Goal: Check status: Check status

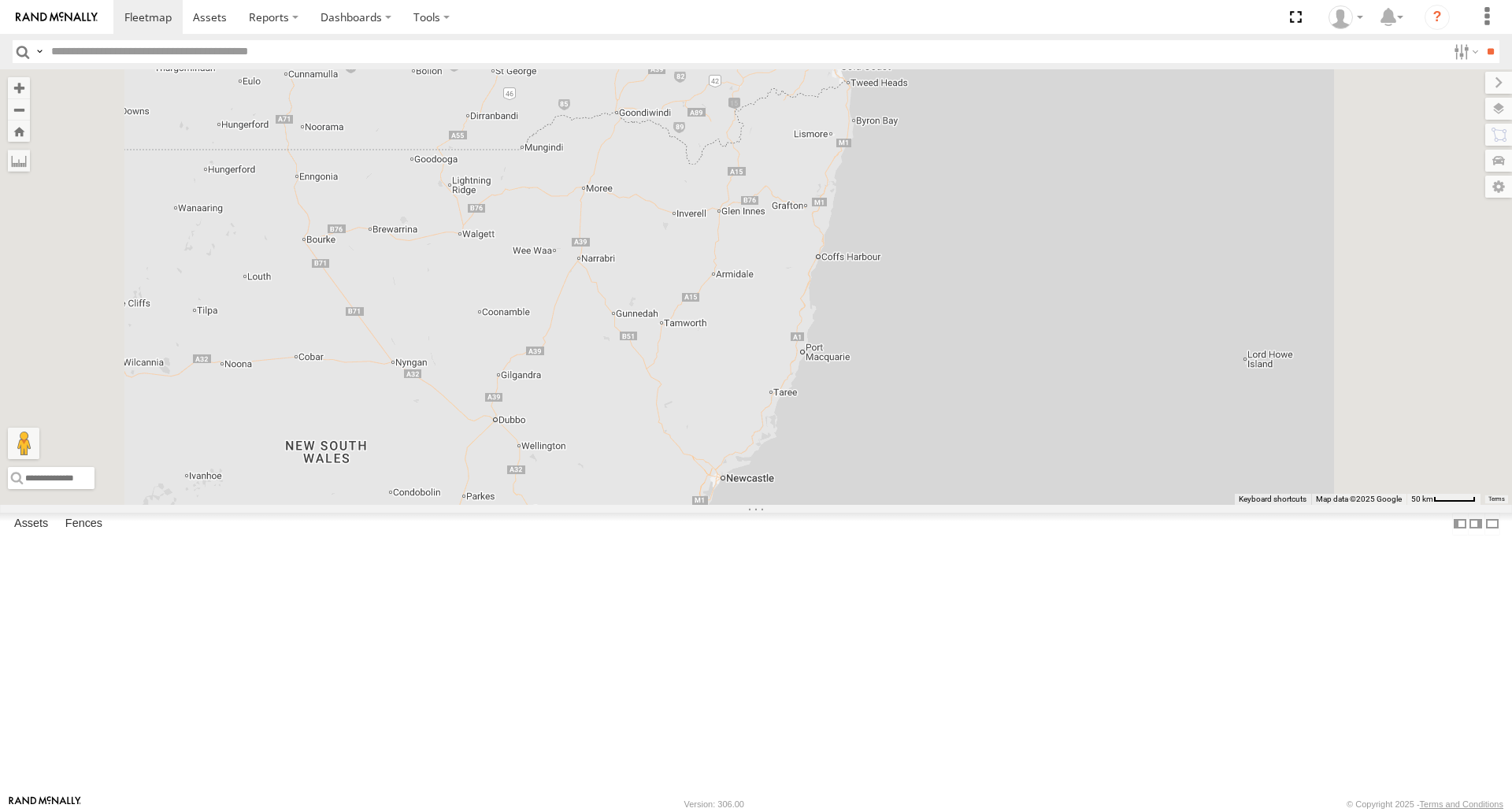
click at [0, 0] on span at bounding box center [0, 0] width 0 height 0
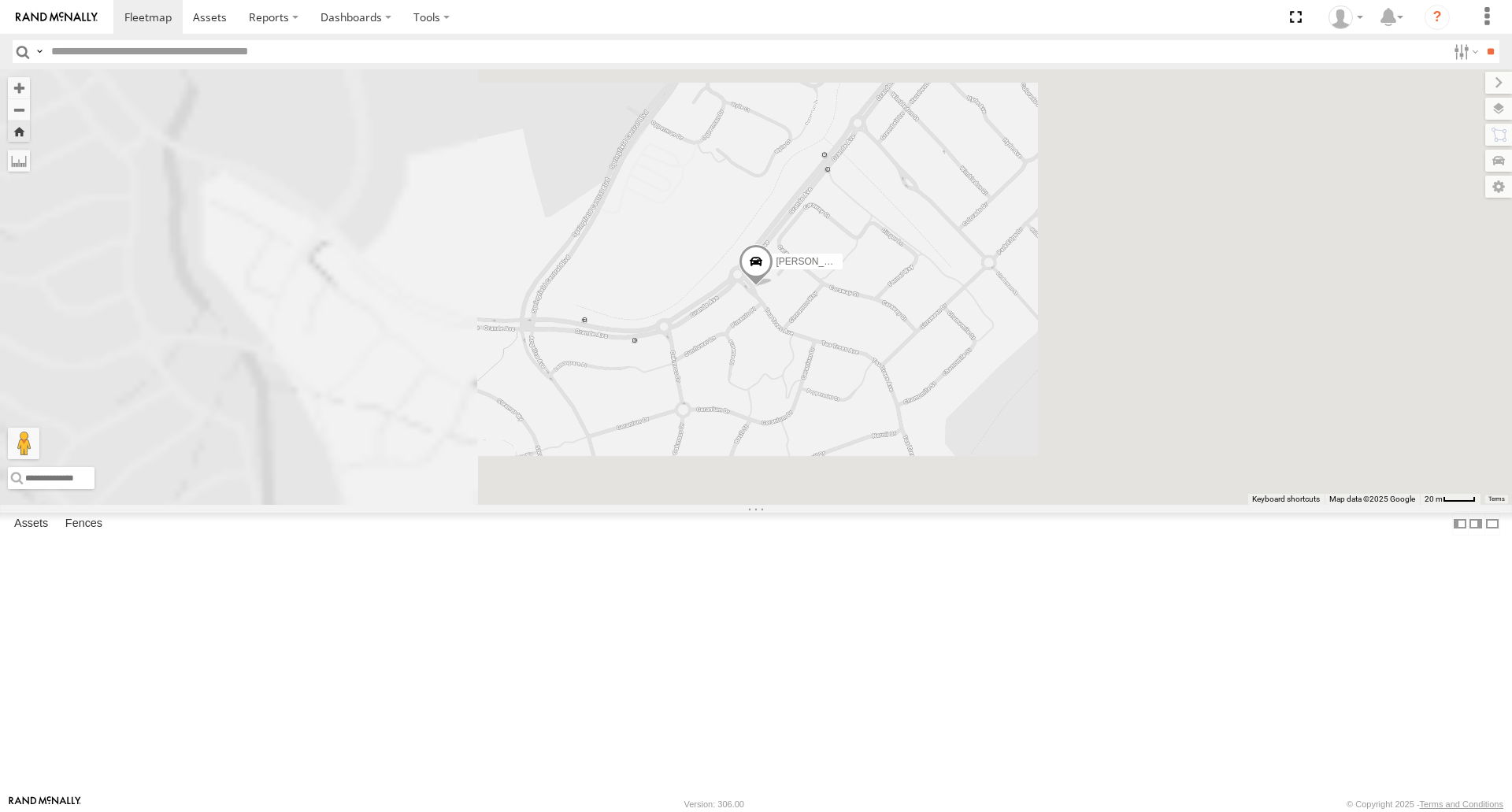
click at [774, 287] on span at bounding box center [756, 265] width 35 height 43
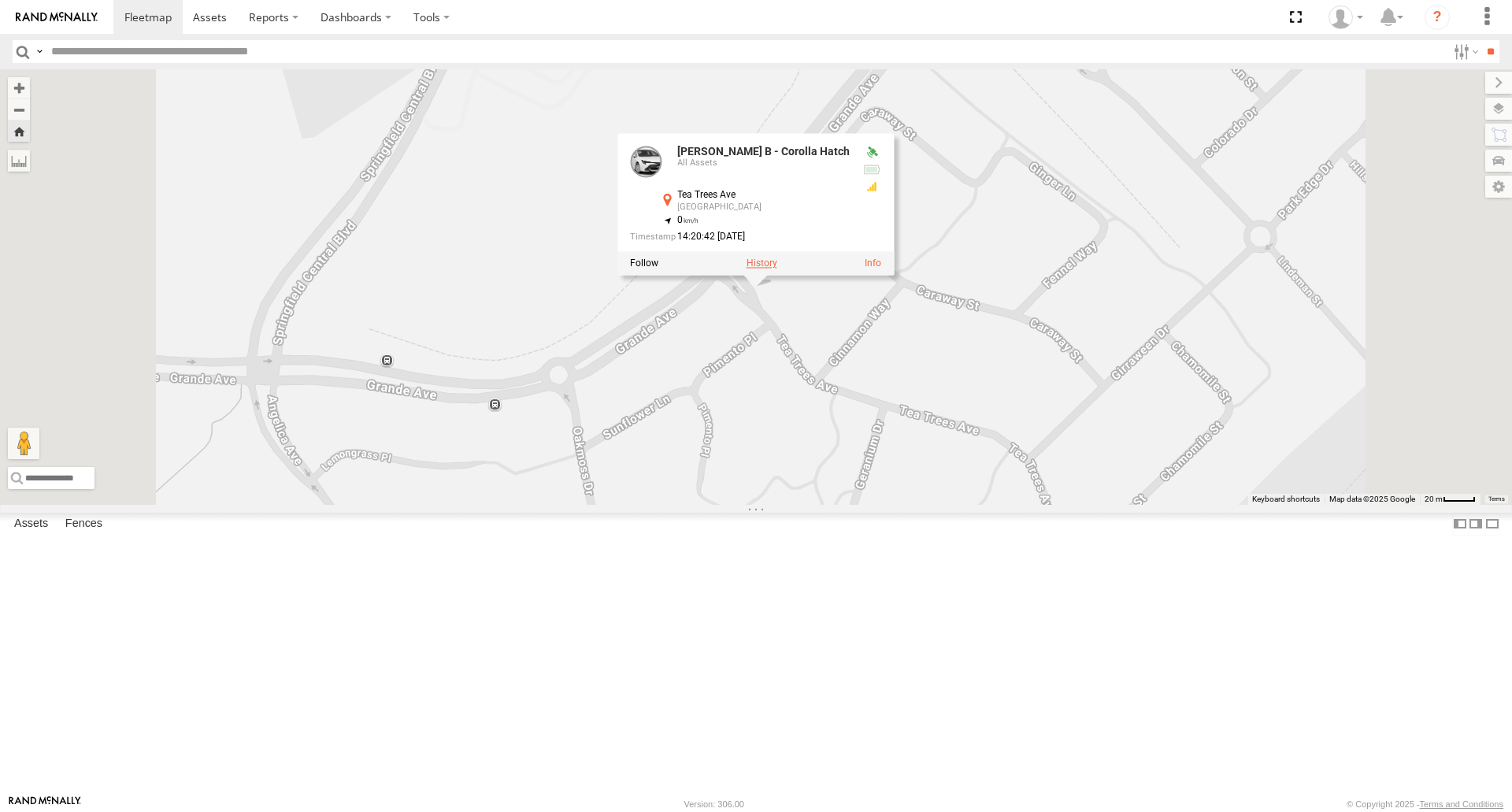
click at [777, 269] on label at bounding box center [762, 264] width 31 height 11
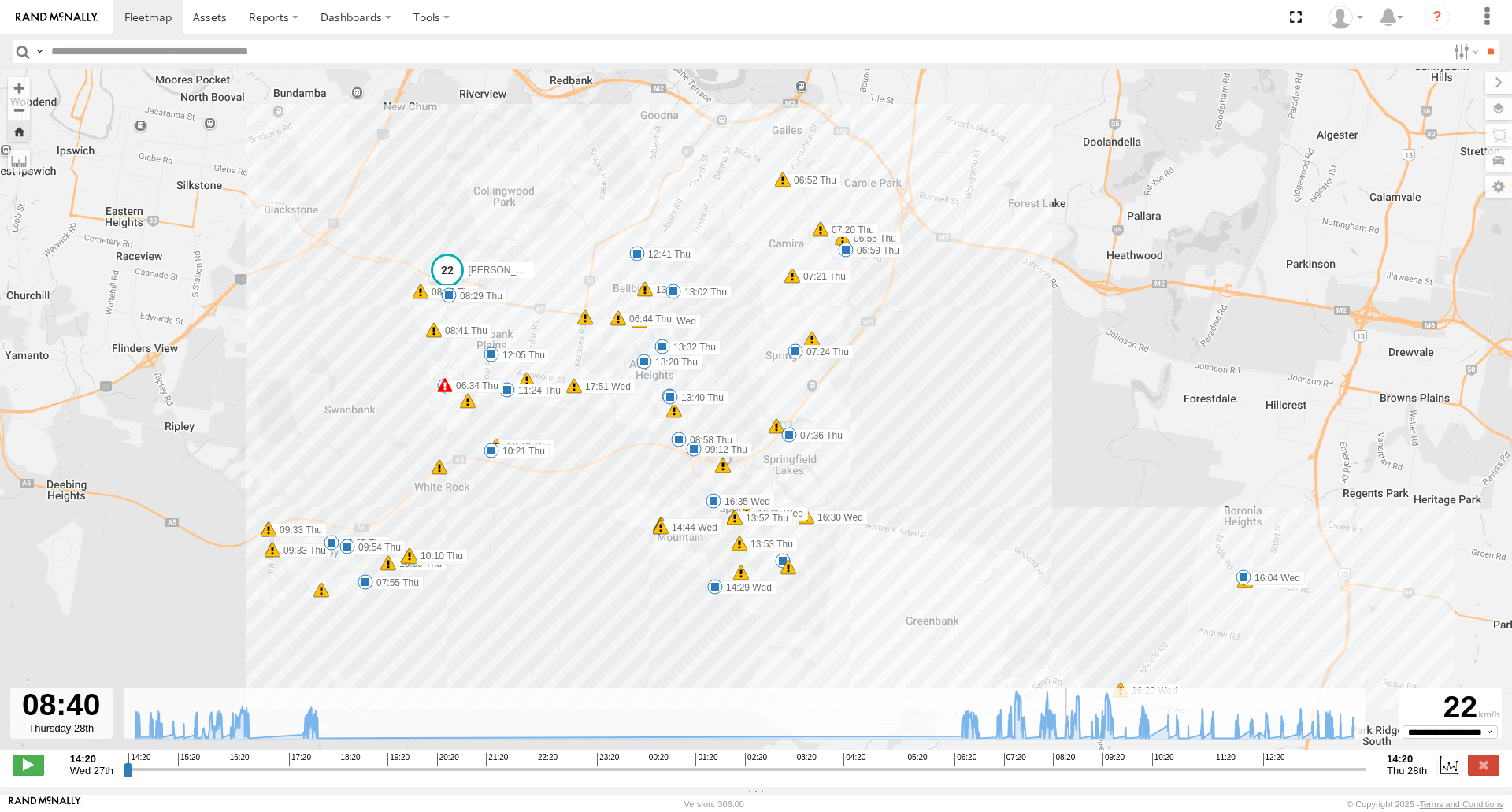
drag, startPoint x: 928, startPoint y: 784, endPoint x: 1304, endPoint y: 562, distance: 436.6
click at [1071, 776] on input "range" at bounding box center [745, 769] width 1243 height 15
click at [1244, 582] on span at bounding box center [1243, 577] width 15 height 15
drag, startPoint x: 293, startPoint y: 777, endPoint x: 300, endPoint y: 766, distance: 13.0
click at [300, 766] on input "range" at bounding box center [745, 769] width 1243 height 15
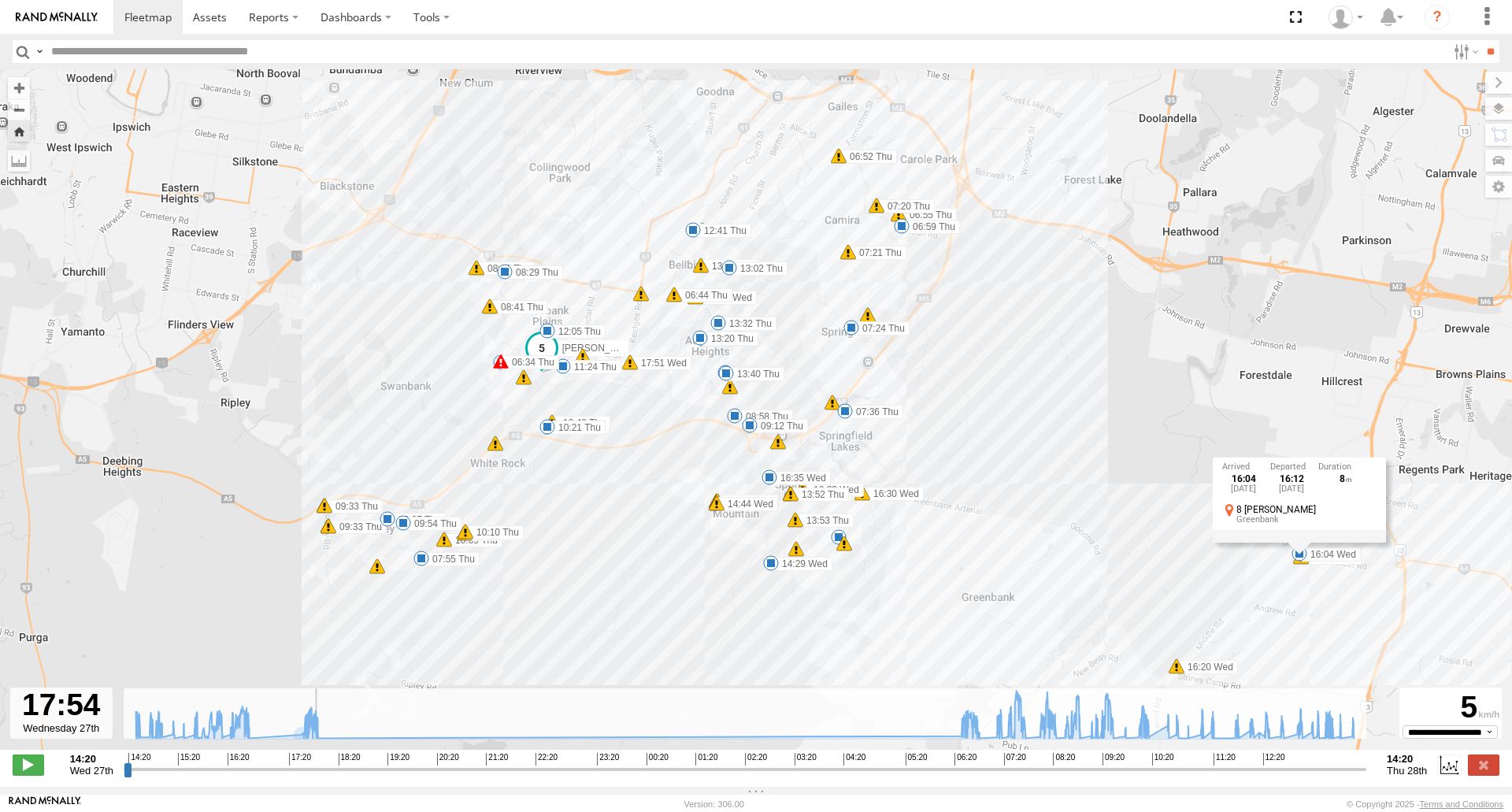
drag, startPoint x: 298, startPoint y: 775, endPoint x: 310, endPoint y: 774, distance: 12.0
type input "**********"
click at [310, 774] on input "range" at bounding box center [745, 769] width 1243 height 15
click at [1476, 766] on label at bounding box center [1484, 765] width 32 height 20
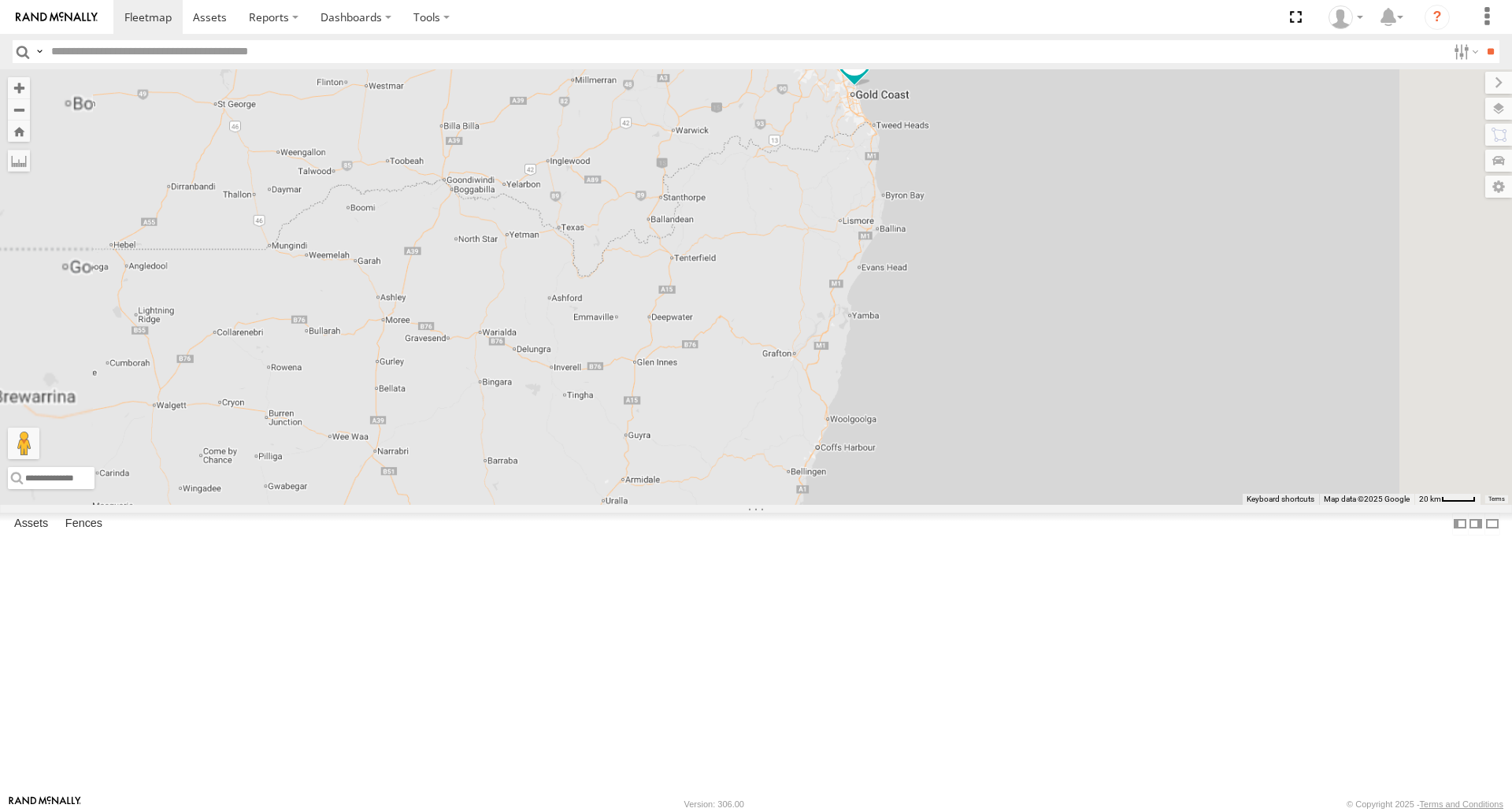
select select "**********"
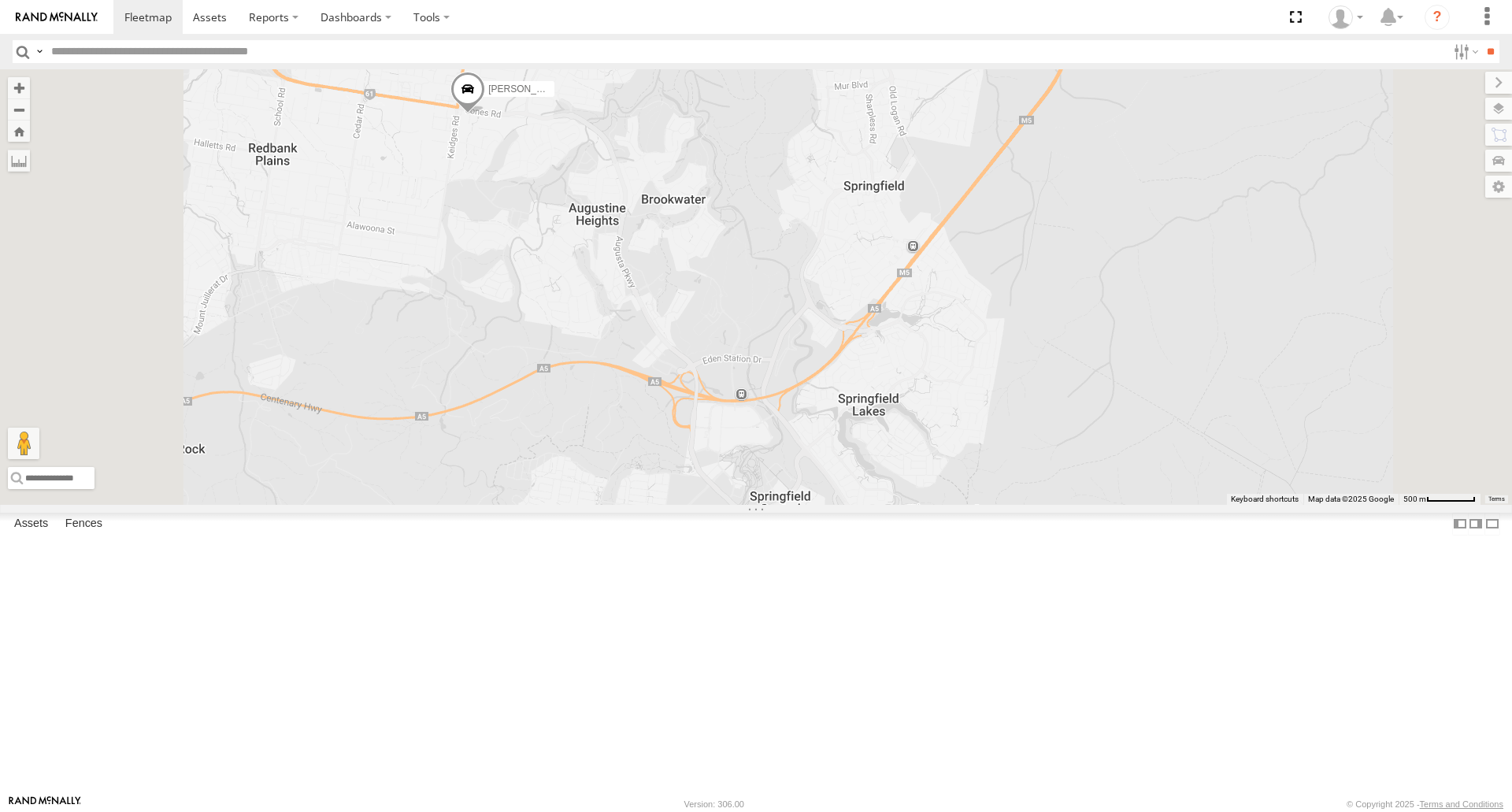
click at [485, 114] on span at bounding box center [468, 93] width 35 height 43
click at [489, 96] on label at bounding box center [474, 90] width 31 height 11
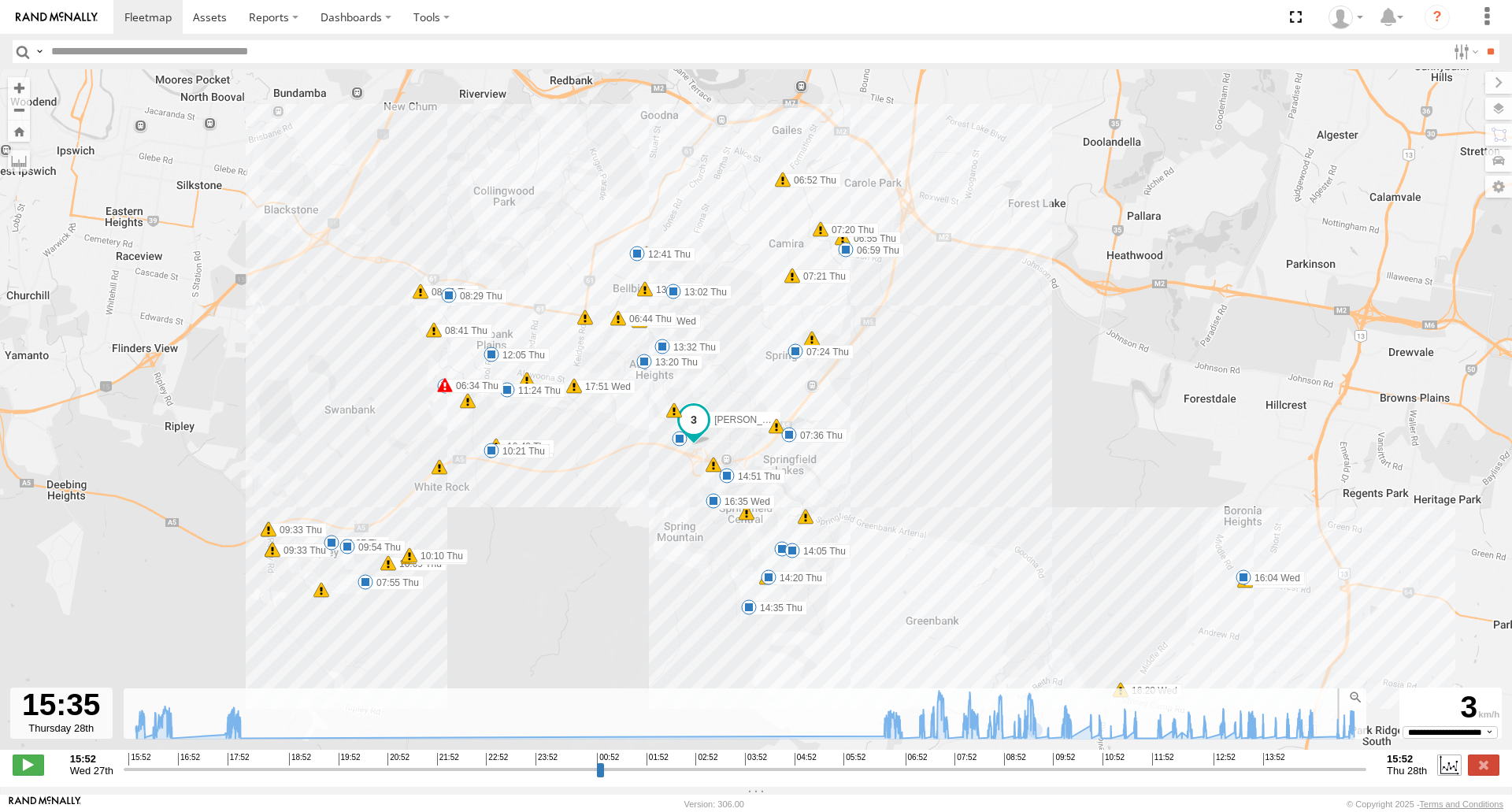
drag, startPoint x: 1318, startPoint y: 776, endPoint x: 1451, endPoint y: 779, distance: 133.0
type input "**********"
click at [1366, 776] on input "range" at bounding box center [745, 769] width 1243 height 15
click at [1475, 774] on label at bounding box center [1484, 765] width 32 height 20
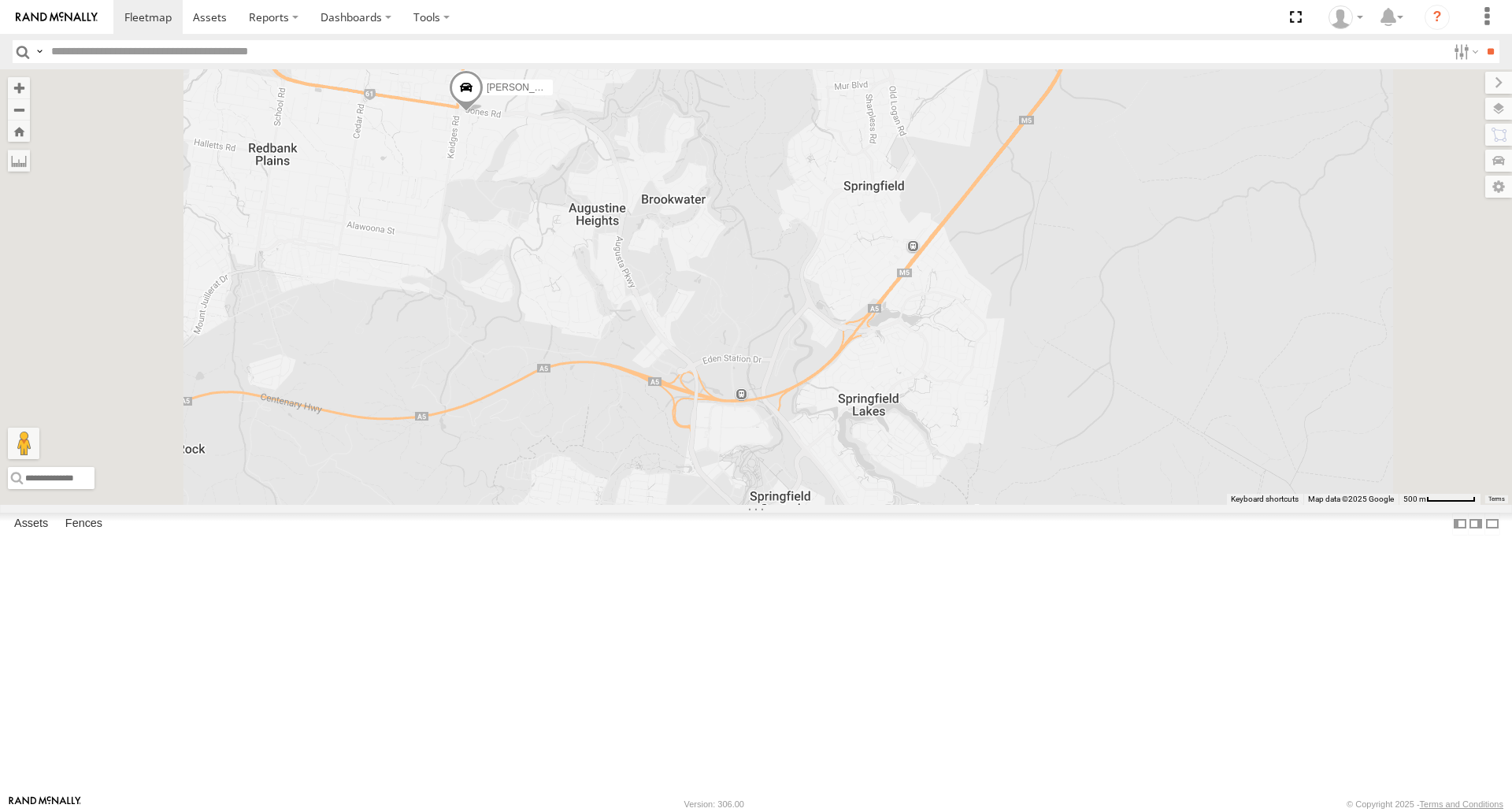
drag, startPoint x: 649, startPoint y: 338, endPoint x: 692, endPoint y: 434, distance: 105.2
click at [692, 434] on div "[PERSON_NAME] B - Corolla Hatch" at bounding box center [756, 287] width 1512 height 435
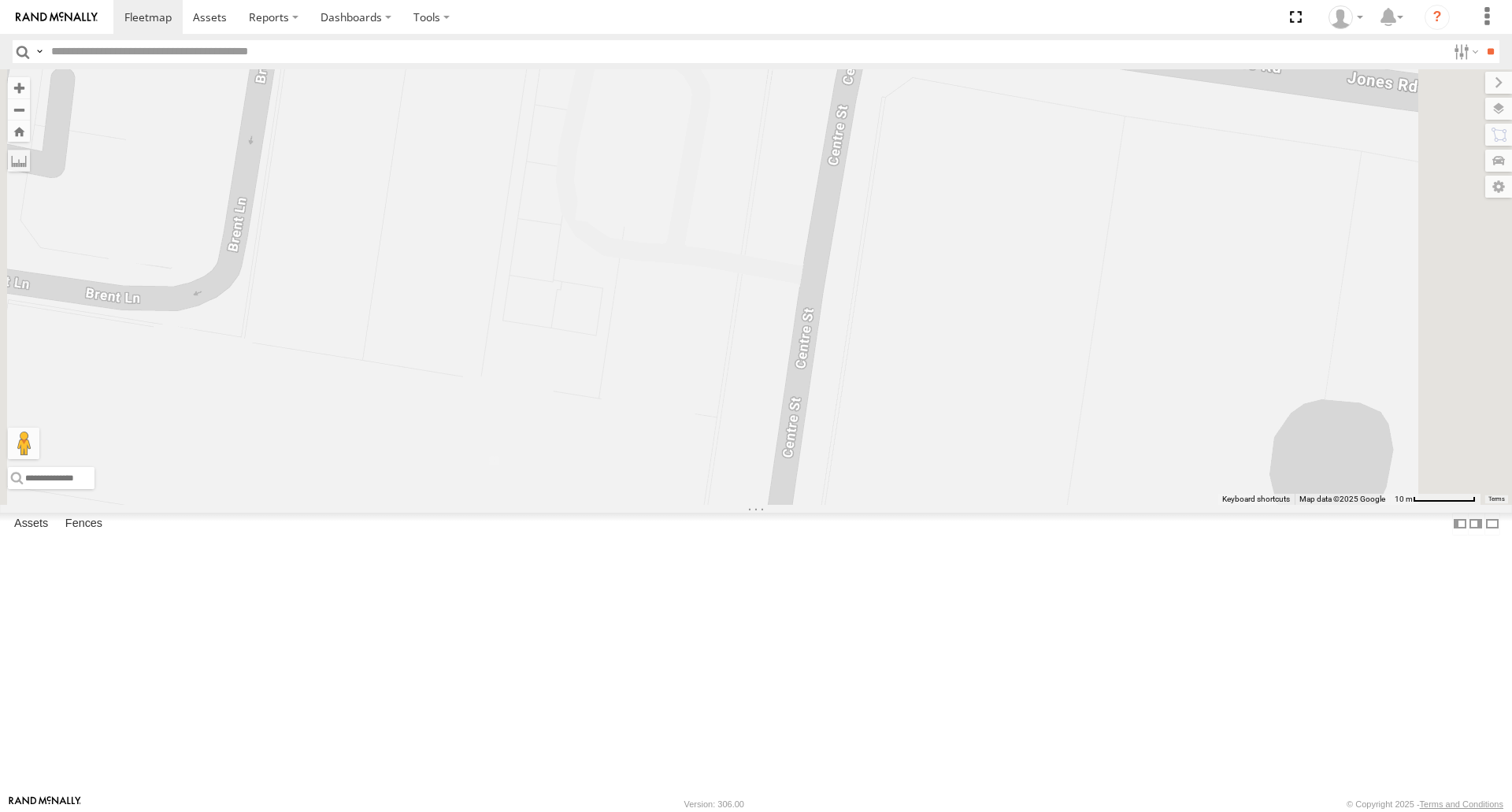
drag, startPoint x: 753, startPoint y: 245, endPoint x: 753, endPoint y: 308, distance: 63.0
click at [753, 308] on div "[PERSON_NAME] B - Corolla Hatch" at bounding box center [756, 287] width 1512 height 435
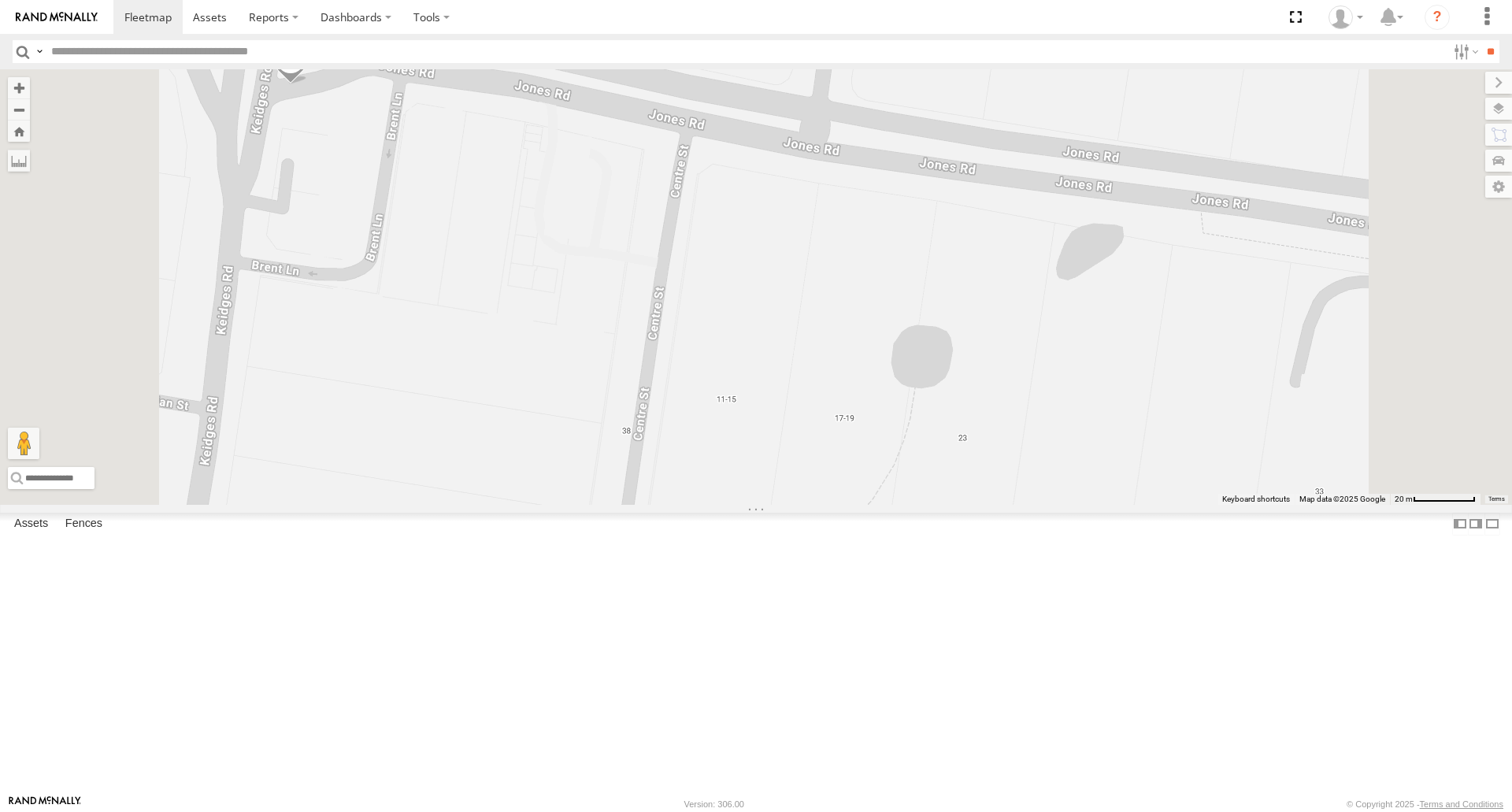
drag, startPoint x: 861, startPoint y: 294, endPoint x: 929, endPoint y: 355, distance: 91.4
click at [929, 355] on div "[PERSON_NAME] B - Corolla Hatch" at bounding box center [756, 287] width 1512 height 435
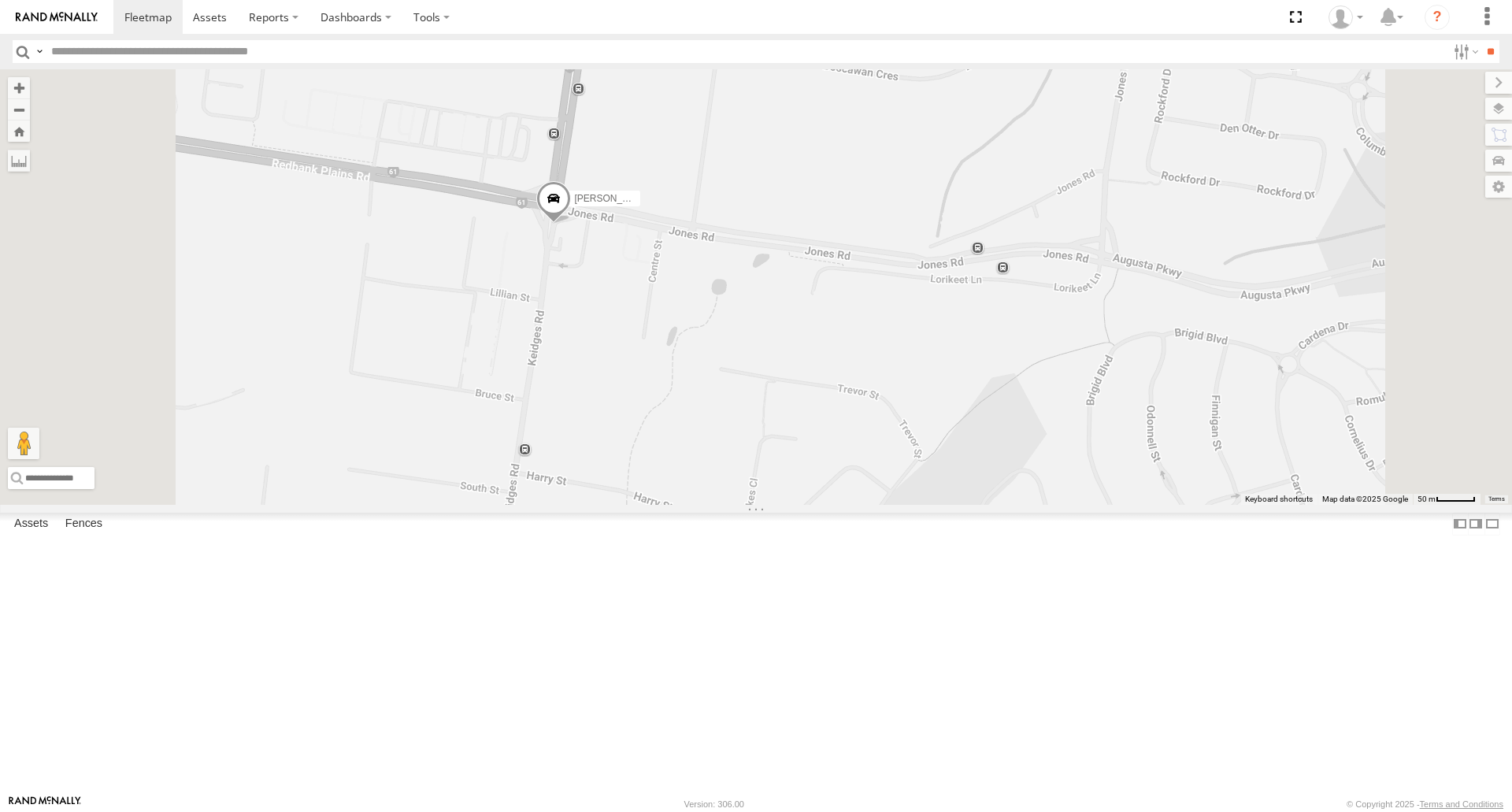
drag, startPoint x: 868, startPoint y: 560, endPoint x: 837, endPoint y: 483, distance: 83.0
click at [837, 483] on div "[PERSON_NAME] B - Corolla Hatch" at bounding box center [756, 287] width 1512 height 435
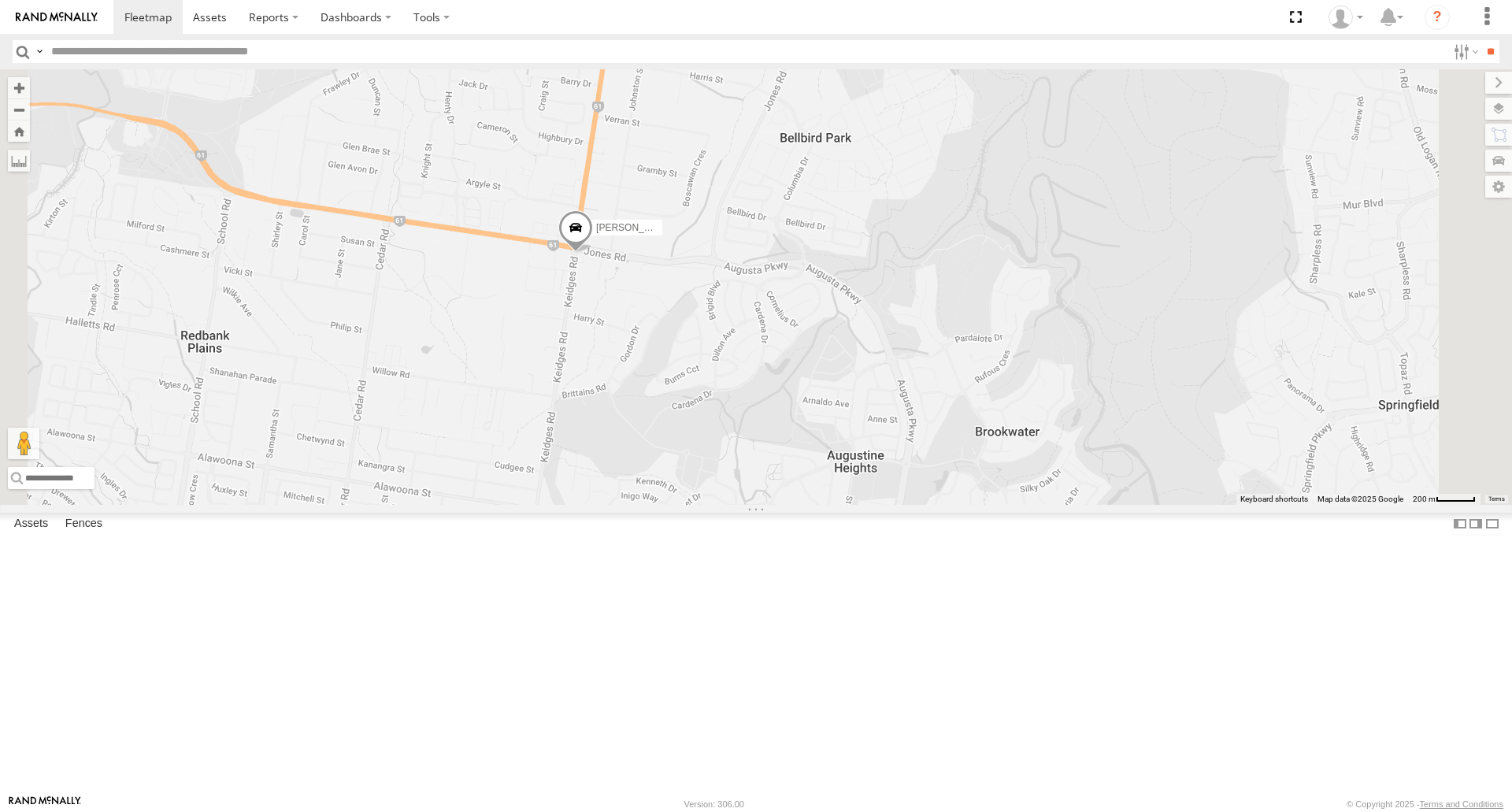
drag, startPoint x: 829, startPoint y: 546, endPoint x: 790, endPoint y: 452, distance: 101.8
click at [790, 452] on div "[PERSON_NAME] B - Corolla Hatch" at bounding box center [756, 287] width 1512 height 435
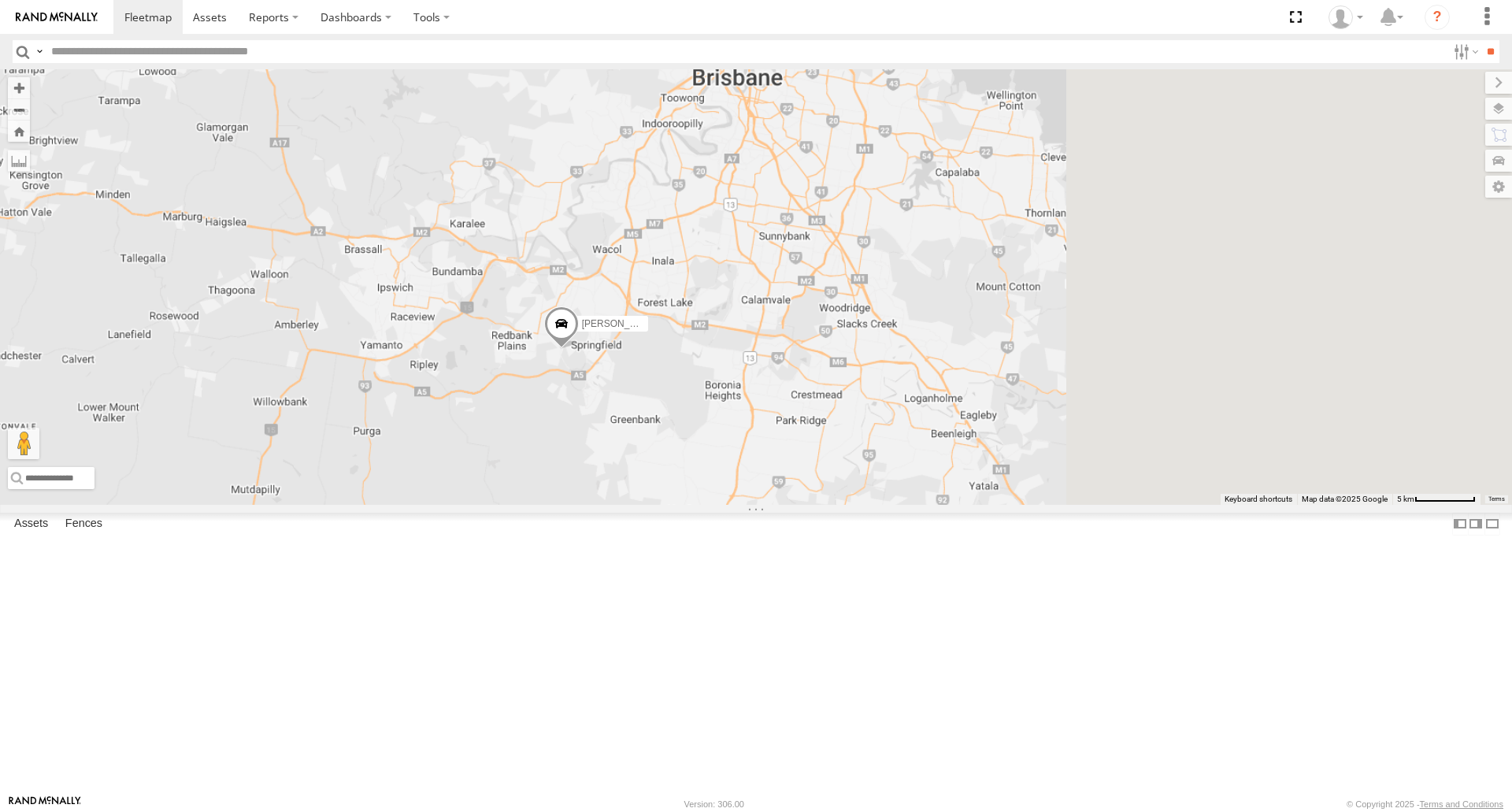
drag, startPoint x: 1200, startPoint y: 387, endPoint x: 811, endPoint y: 473, distance: 398.4
click at [734, 330] on span "[PERSON_NAME] B - Corolla Hatch" at bounding box center [657, 324] width 152 height 11
